Goal: Task Accomplishment & Management: Use online tool/utility

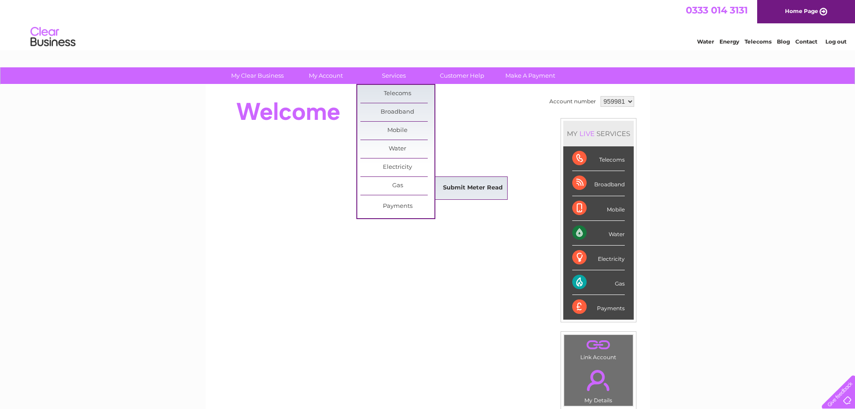
click at [464, 185] on link "Submit Meter Read" at bounding box center [473, 188] width 74 height 18
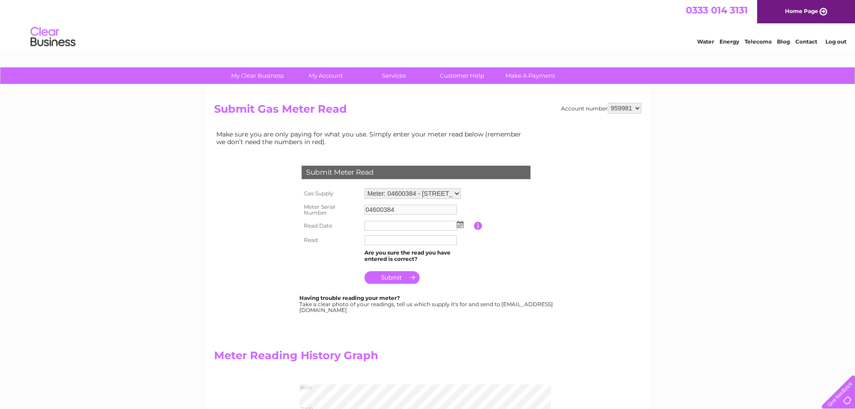
click at [386, 223] on input "text" at bounding box center [410, 226] width 92 height 10
click at [461, 224] on img at bounding box center [460, 224] width 7 height 7
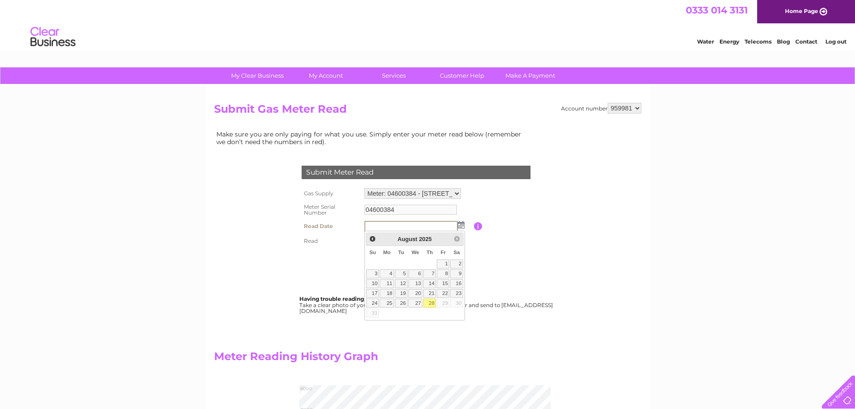
click at [433, 306] on link "28" at bounding box center [429, 303] width 13 height 9
type input "[DATE]"
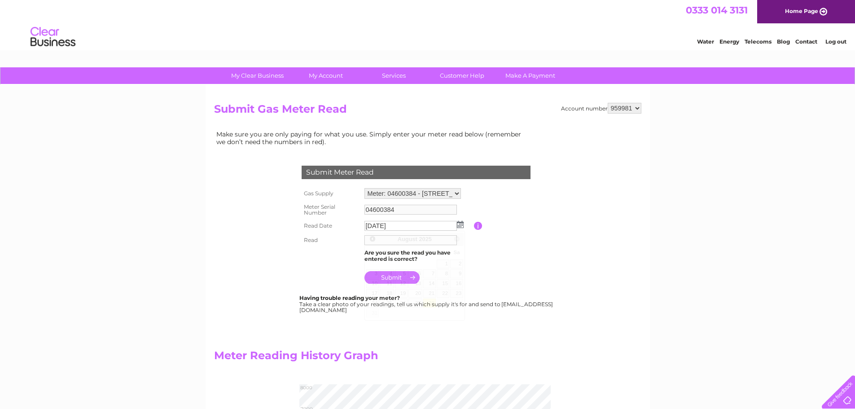
click at [433, 306] on link "28" at bounding box center [429, 303] width 13 height 9
click at [372, 241] on input "text" at bounding box center [410, 240] width 93 height 11
type input "7633"
click at [386, 276] on input "submit" at bounding box center [391, 277] width 55 height 13
